Goal: Find specific page/section: Find specific page/section

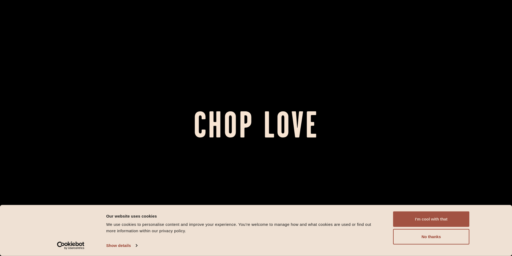
click at [415, 217] on button "I'm cool with that" at bounding box center [431, 218] width 76 height 15
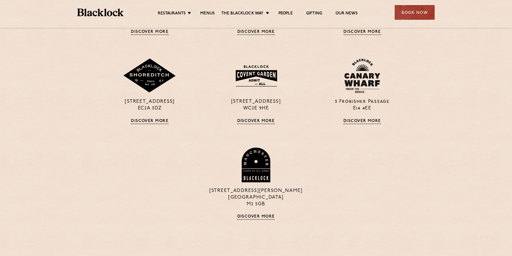
scroll to position [503, 0]
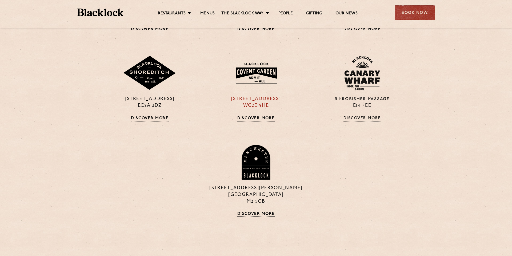
click at [259, 117] on link "Discover More" at bounding box center [256, 118] width 38 height 5
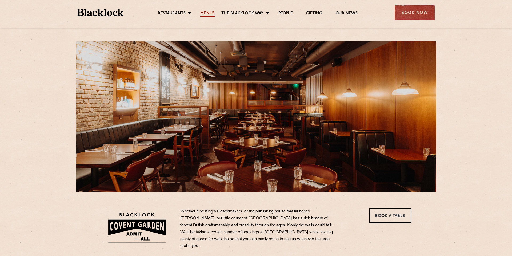
click at [208, 15] on link "Menus" at bounding box center [207, 14] width 14 height 6
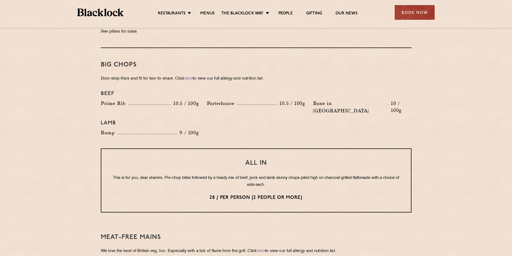
scroll to position [568, 0]
